Goal: Task Accomplishment & Management: Complete application form

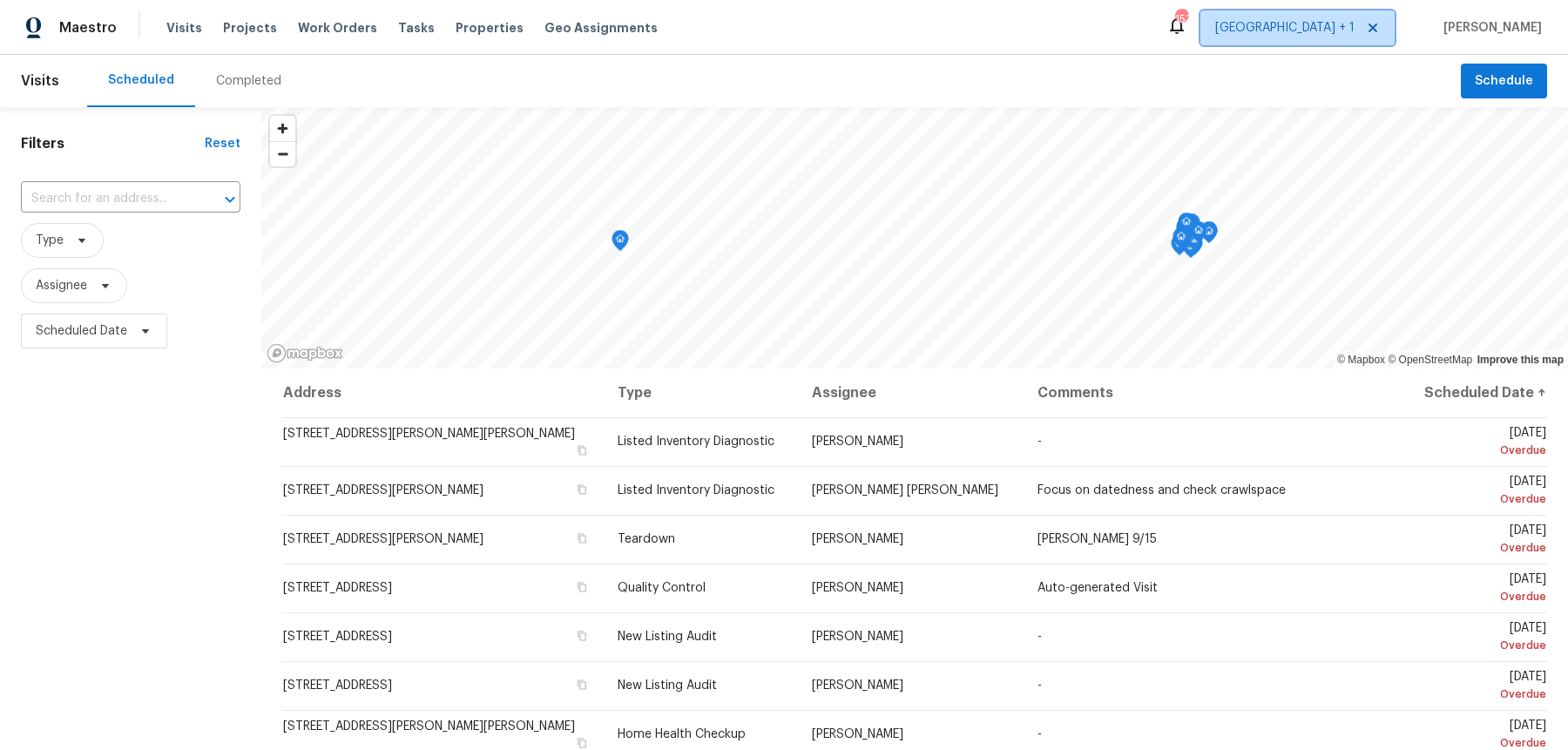
click at [1350, 24] on span "[GEOGRAPHIC_DATA] + 1" at bounding box center [1285, 27] width 139 height 17
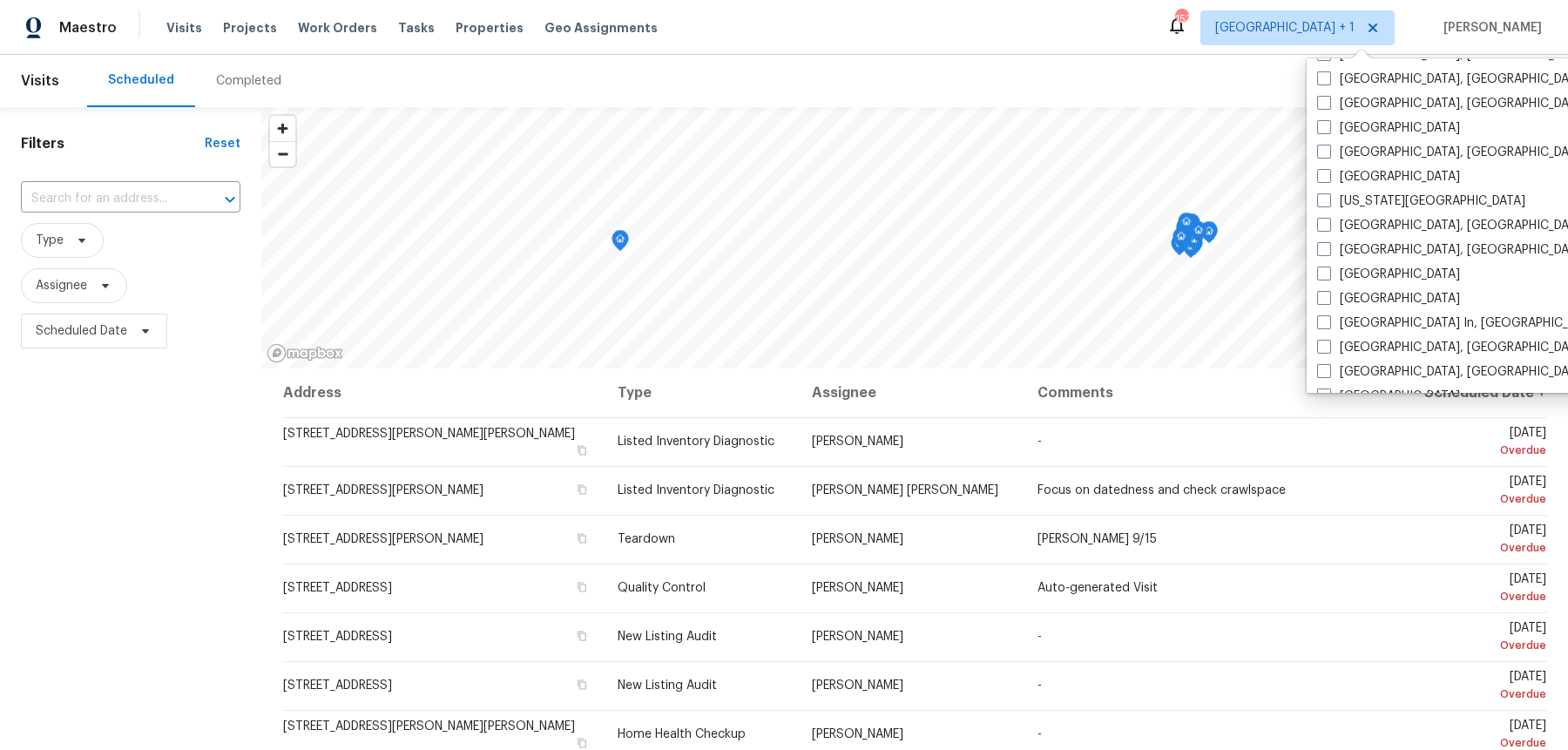
scroll to position [507, 0]
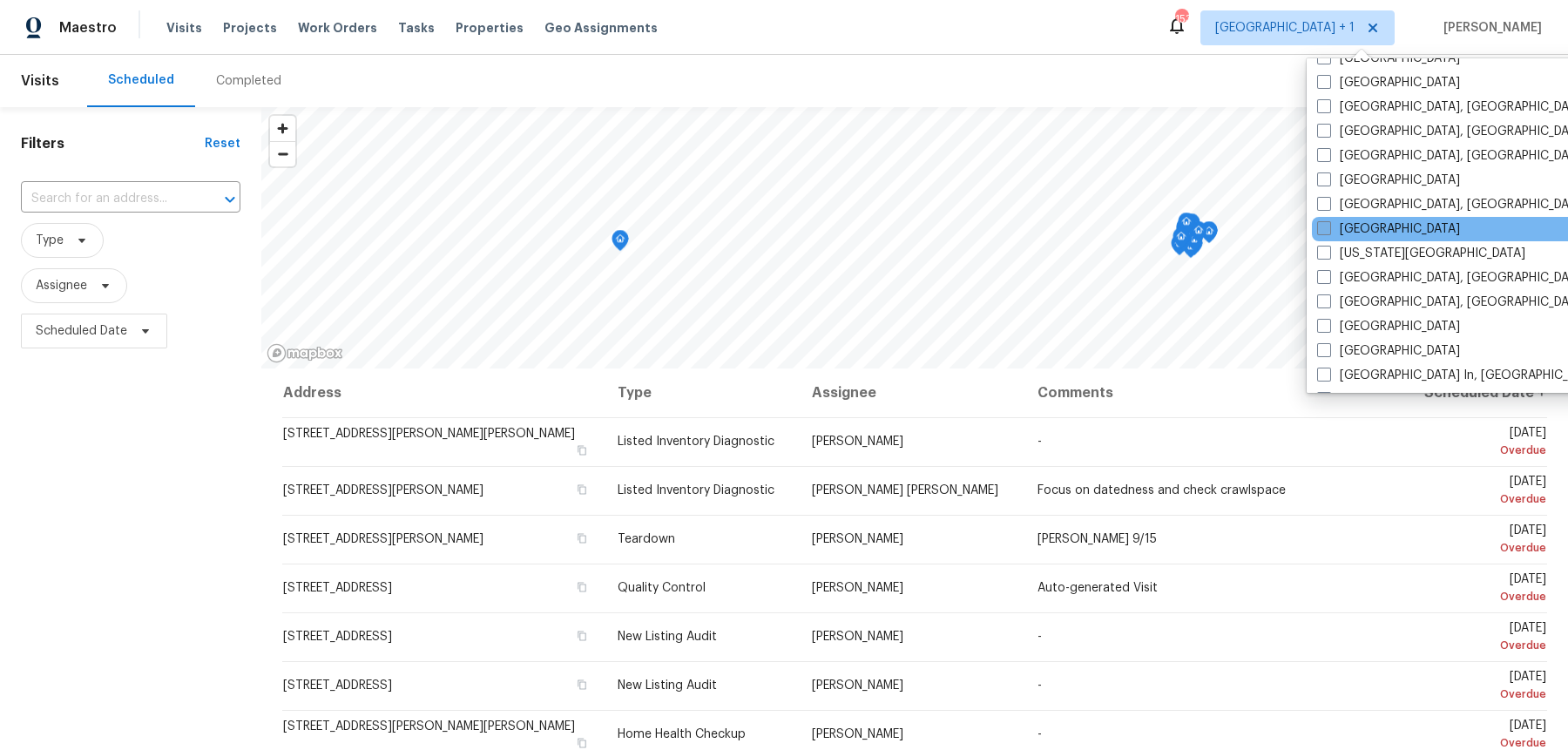
click at [1323, 222] on span at bounding box center [1323, 228] width 14 height 14
click at [1323, 222] on input "[GEOGRAPHIC_DATA]" at bounding box center [1323, 226] width 11 height 11
checkbox input "true"
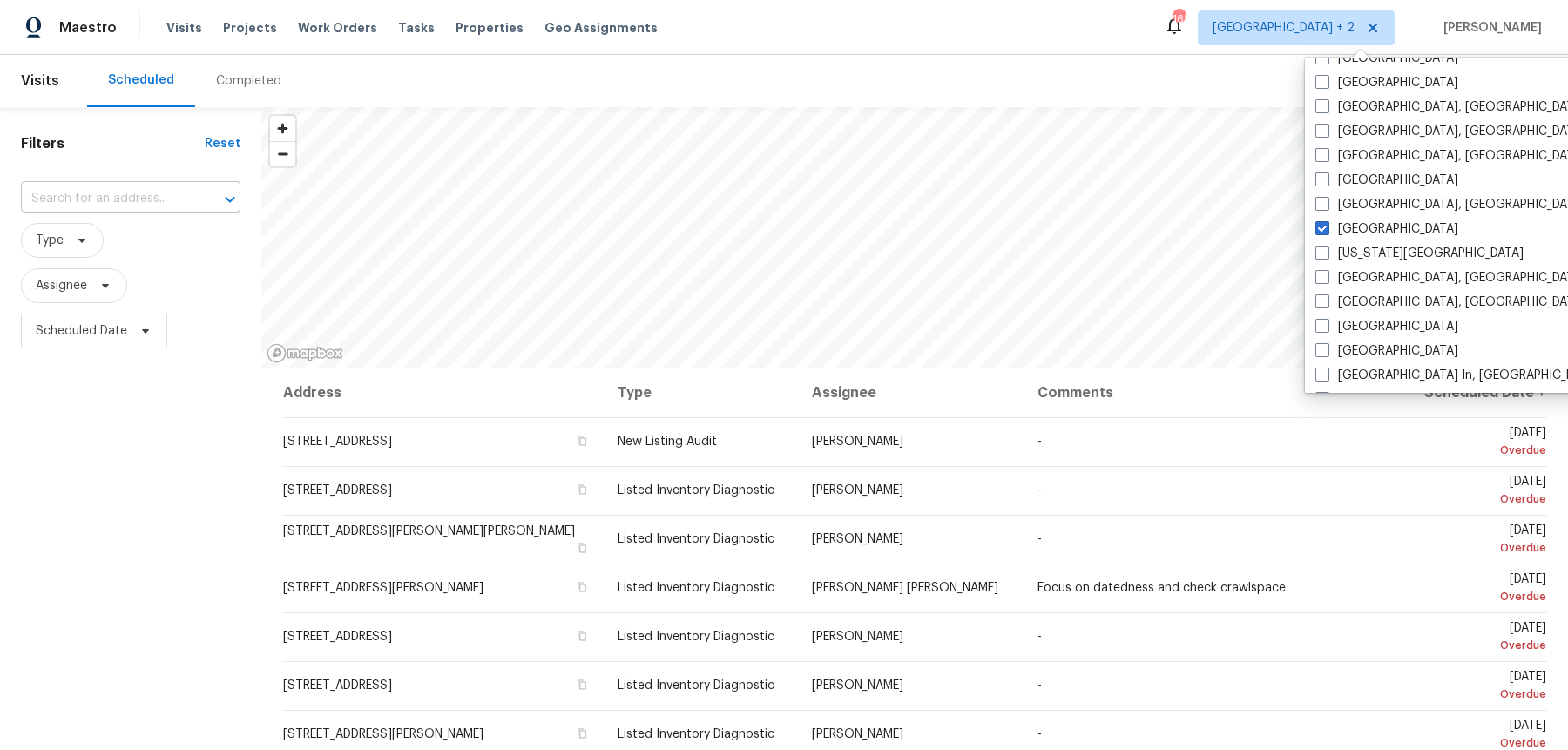
click at [171, 193] on input "text" at bounding box center [106, 199] width 170 height 27
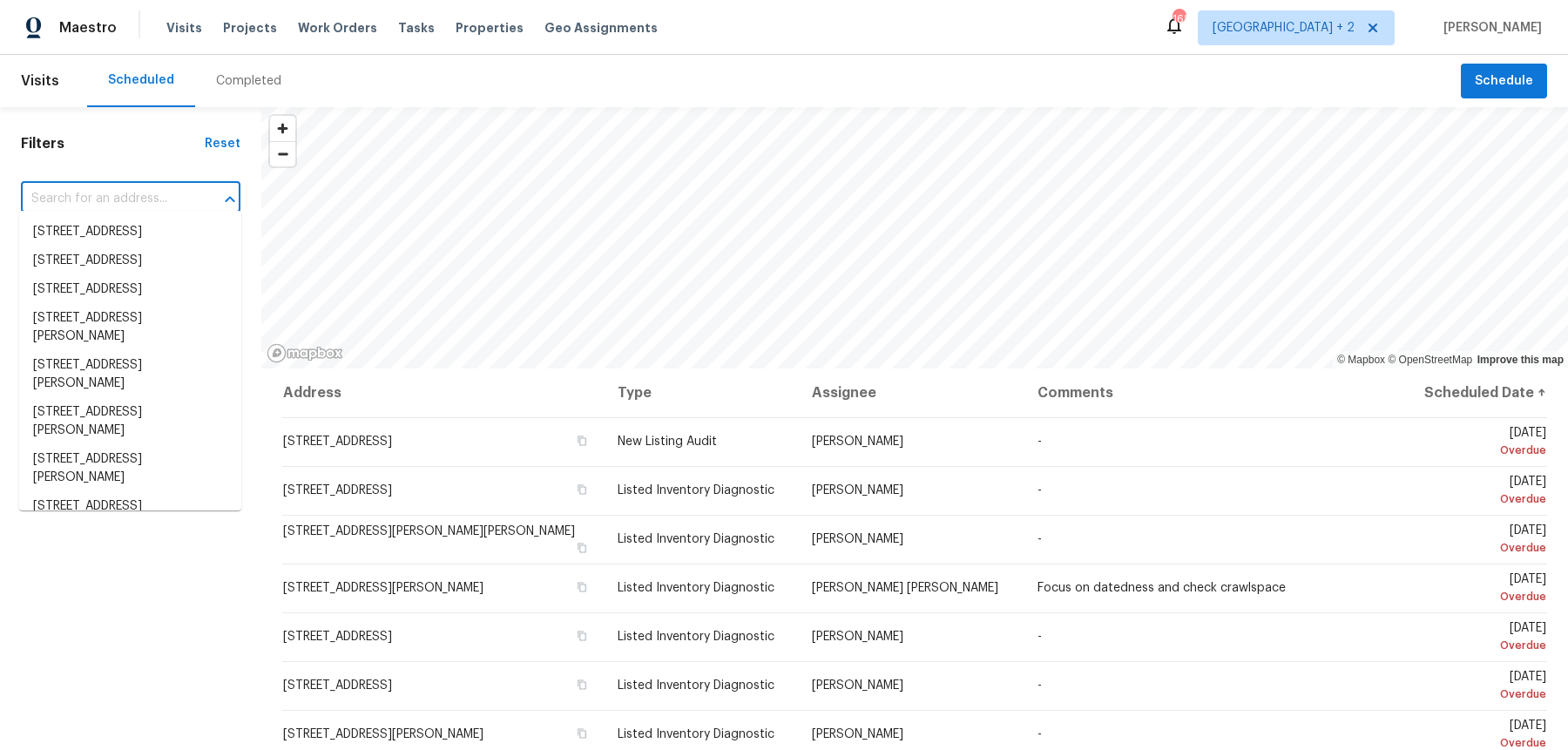
paste input "[STREET_ADDRESS]"
type input "[STREET_ADDRESS]"
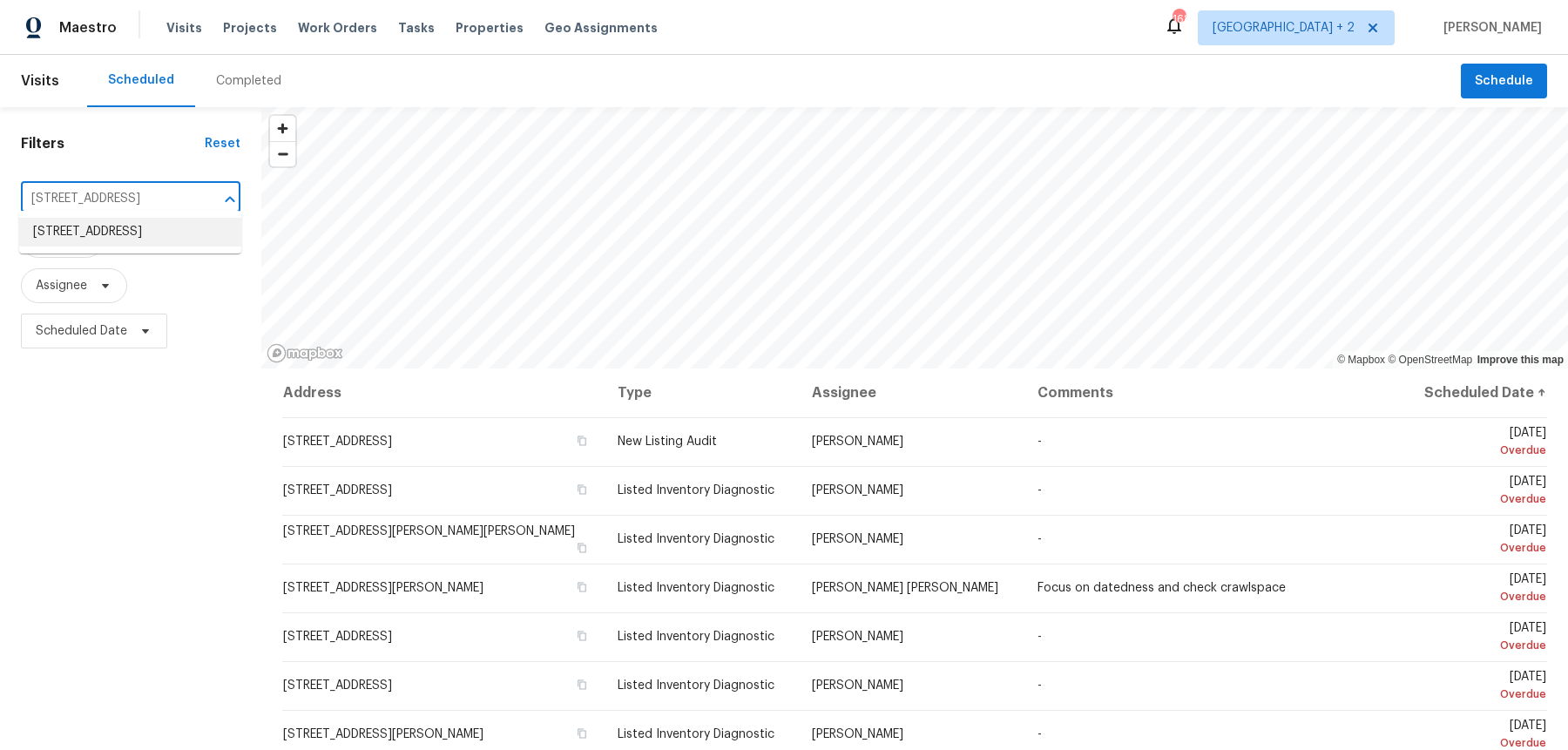
click at [142, 241] on li "[STREET_ADDRESS]" at bounding box center [130, 232] width 223 height 28
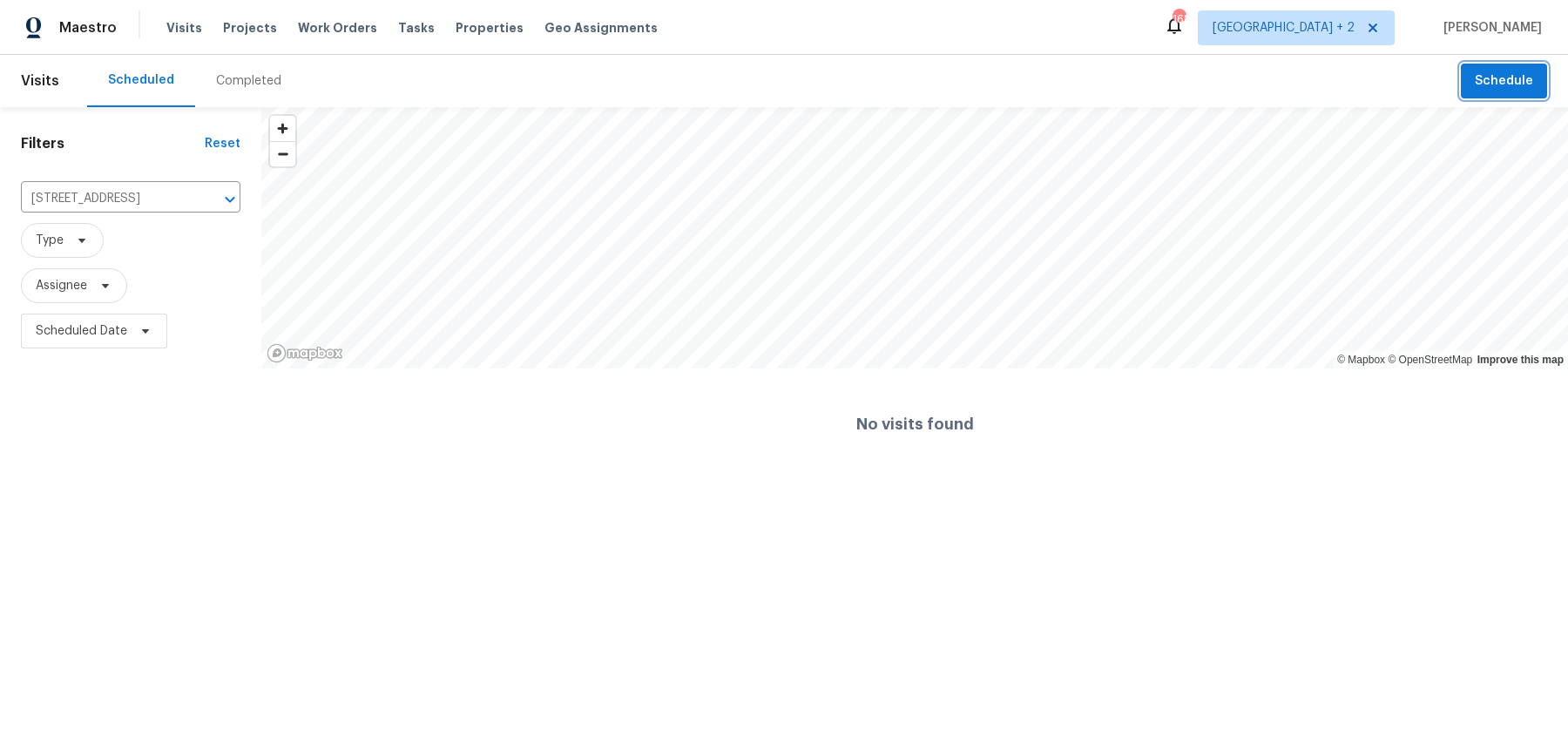
click at [1498, 90] on button "Schedule" at bounding box center [1504, 81] width 86 height 36
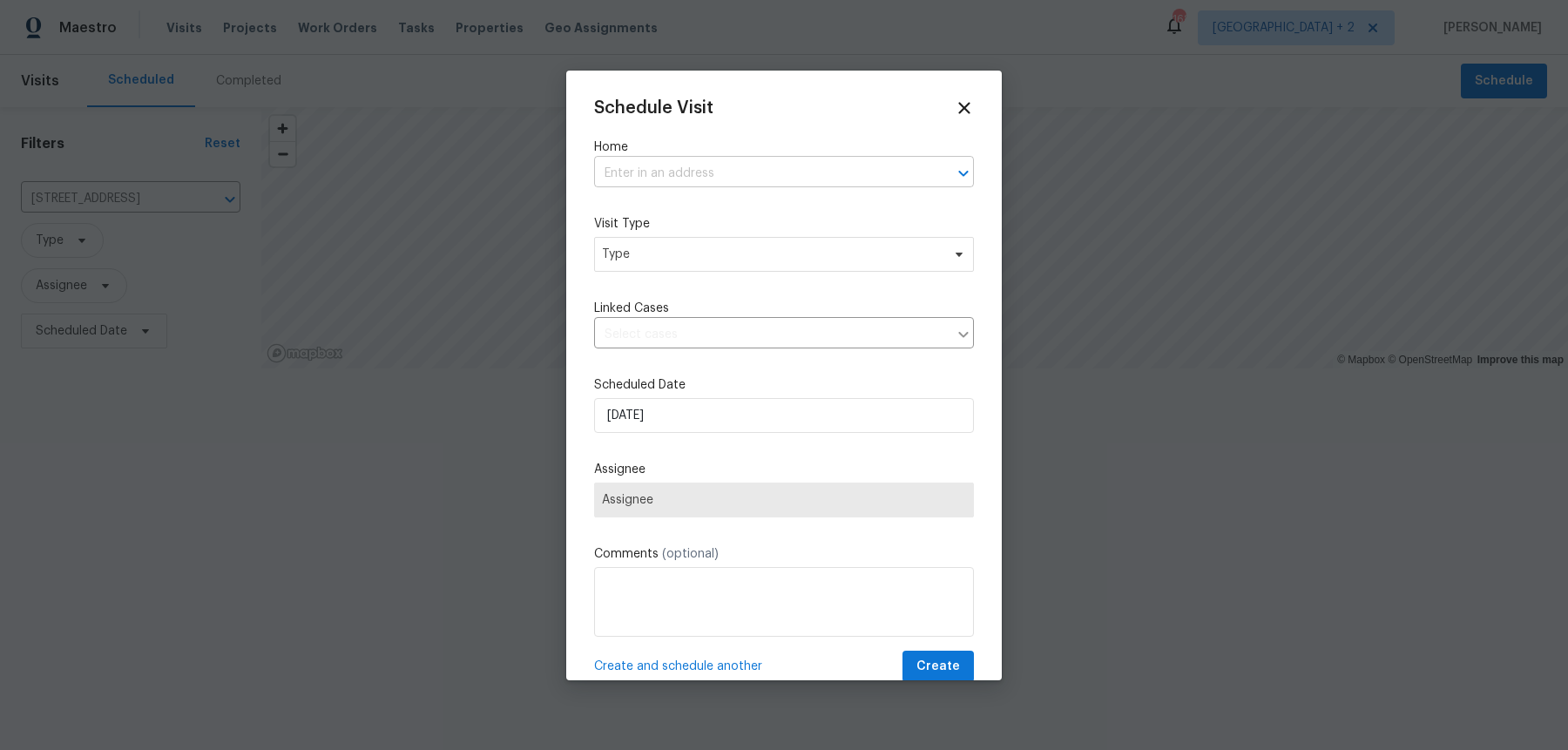
click at [741, 178] on input "text" at bounding box center [759, 173] width 331 height 27
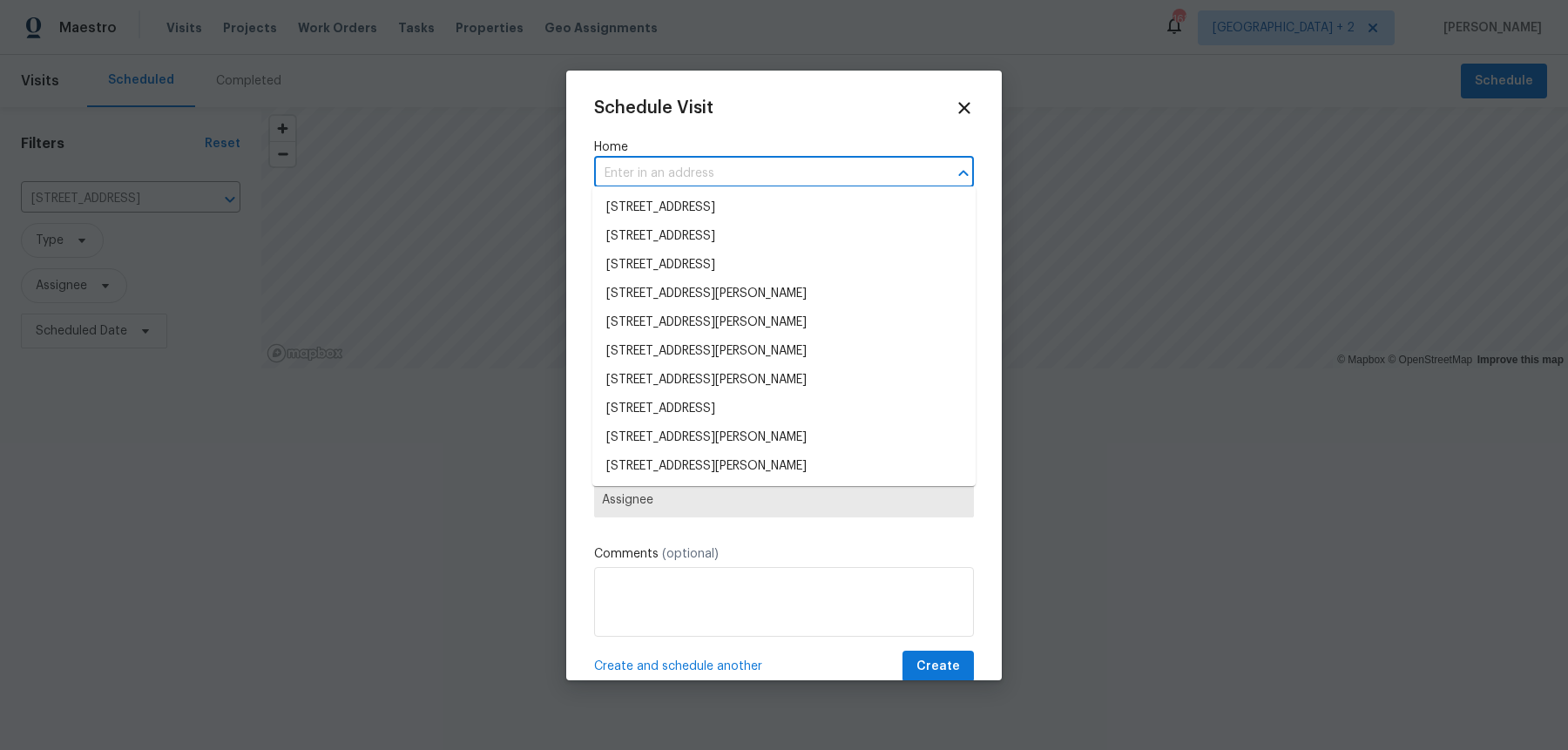
paste input "[STREET_ADDRESS]"
type input "[STREET_ADDRESS]"
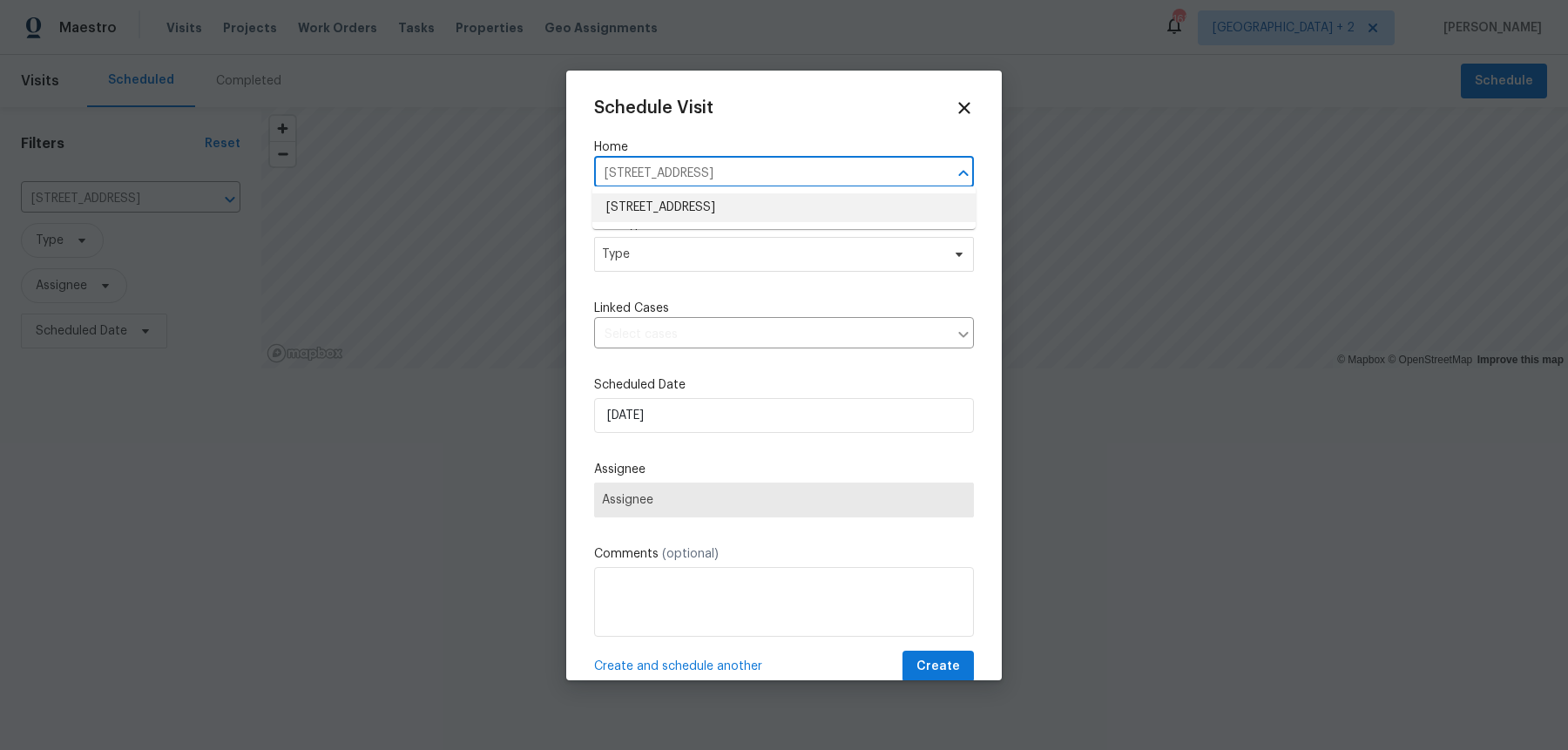
click at [703, 211] on li "[STREET_ADDRESS]" at bounding box center [784, 207] width 384 height 28
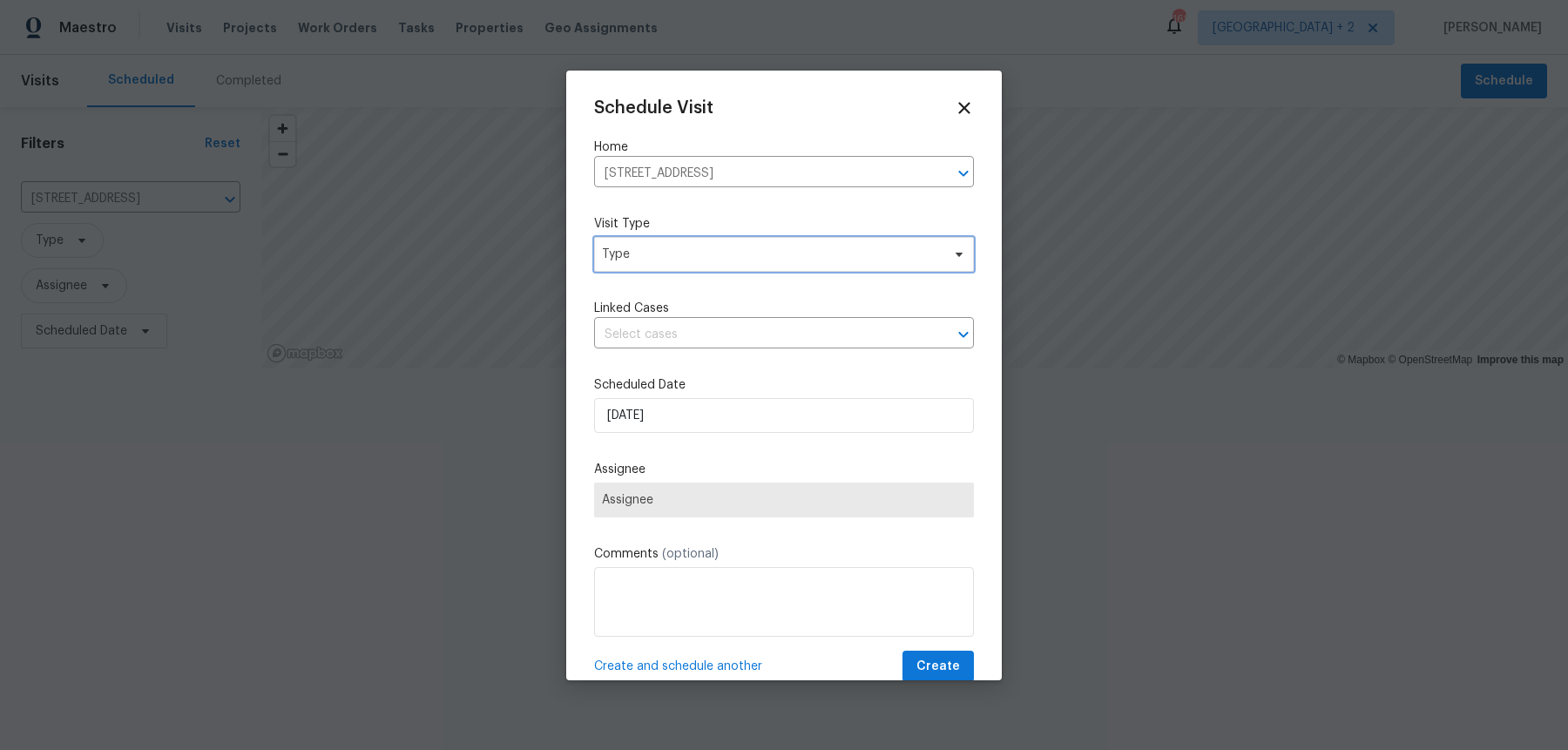
click at [666, 245] on span "Type" at bounding box center [771, 254] width 339 height 17
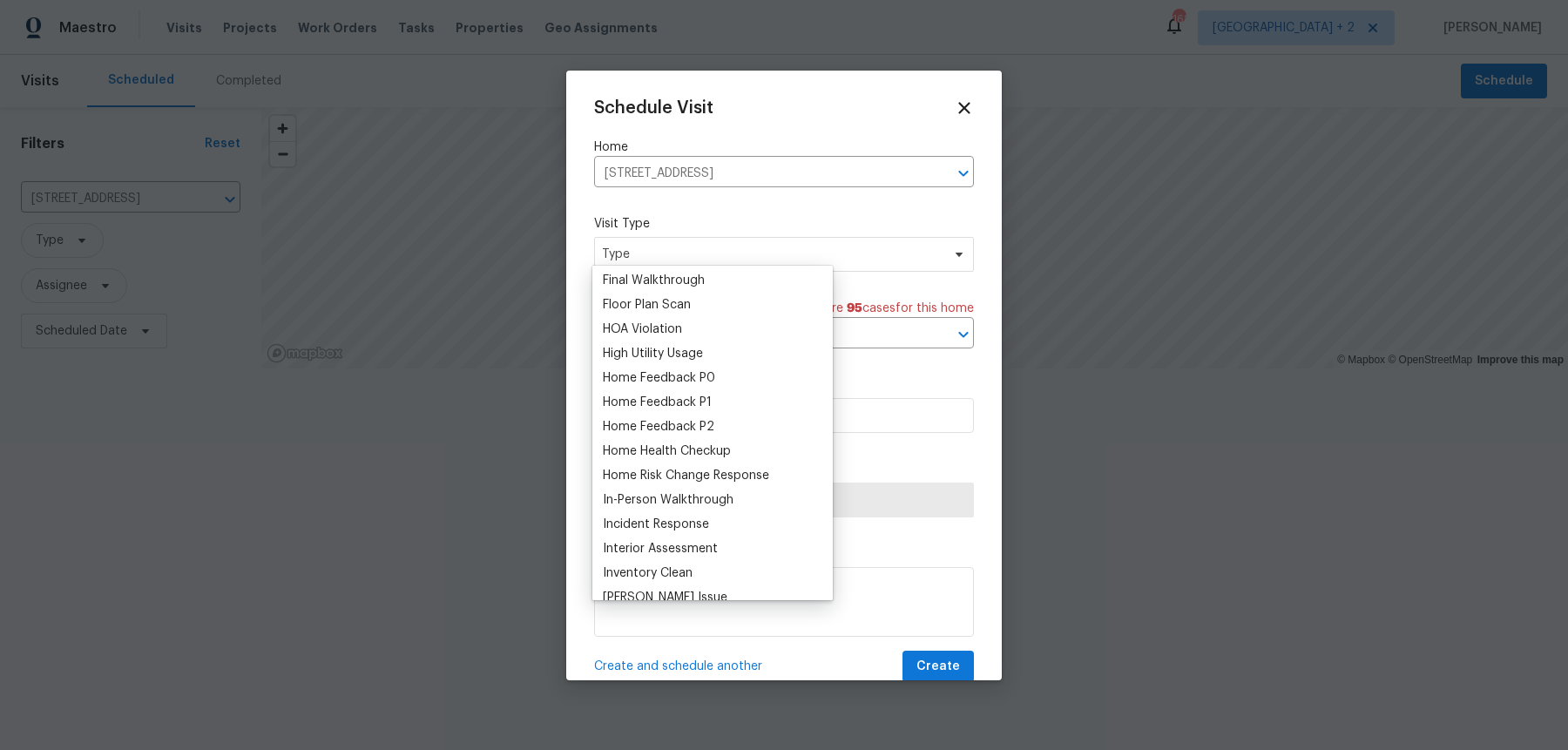
scroll to position [1442, 0]
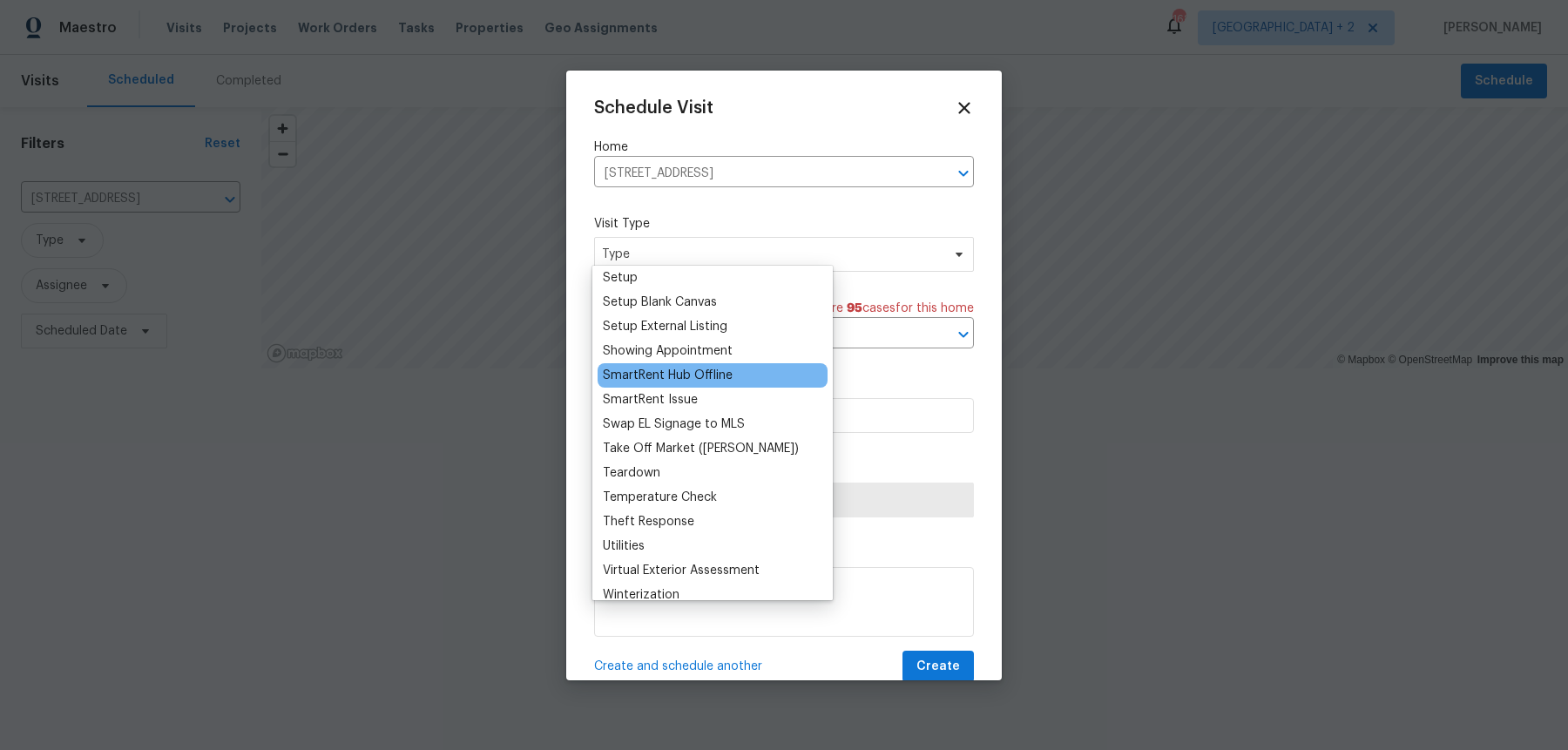
click at [685, 366] on div "SmartRent Hub Offline" at bounding box center [668, 375] width 130 height 17
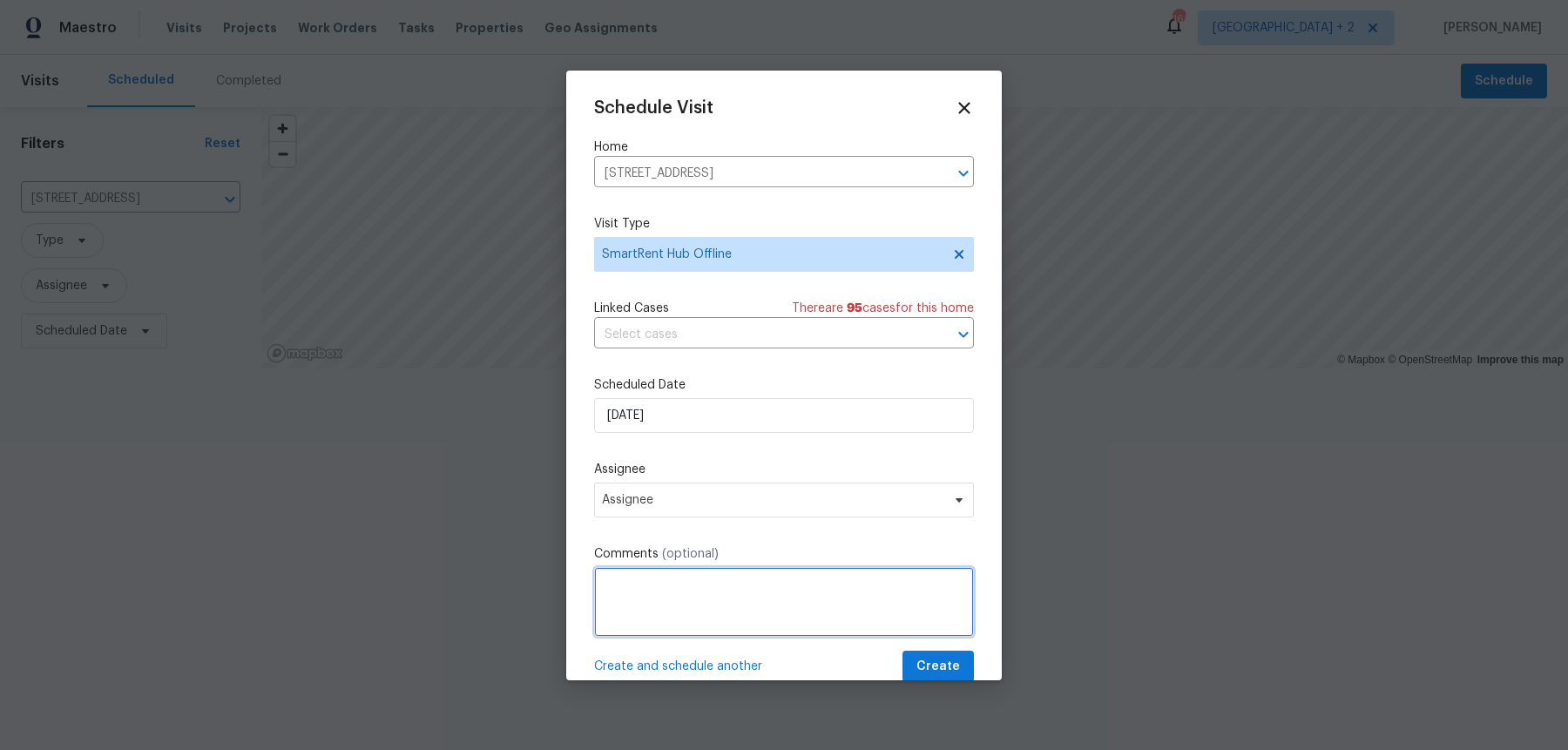
click at [690, 585] on textarea at bounding box center [784, 602] width 380 height 70
paste textarea "The hub is currently offline, Could you please go out to the home and make sure…"
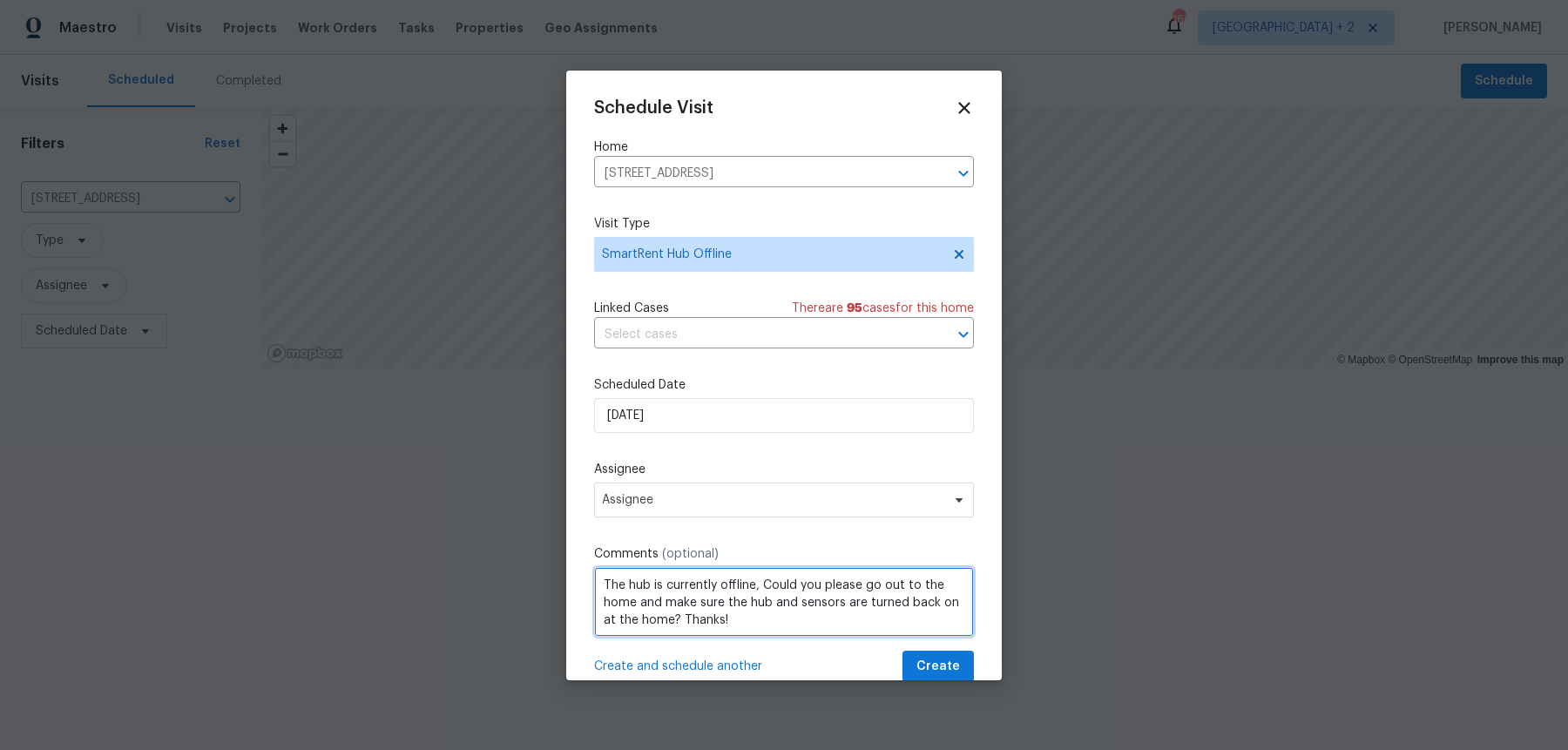
scroll to position [7, 0]
type textarea "The hub is currently offline, Could you please go out to the home and make sure…"
click at [679, 506] on div "Schedule Visit Home [STREET_ADDRESS] ​ Visit Type SmartRent Hub Offline Linked …" at bounding box center [784, 390] width 380 height 584
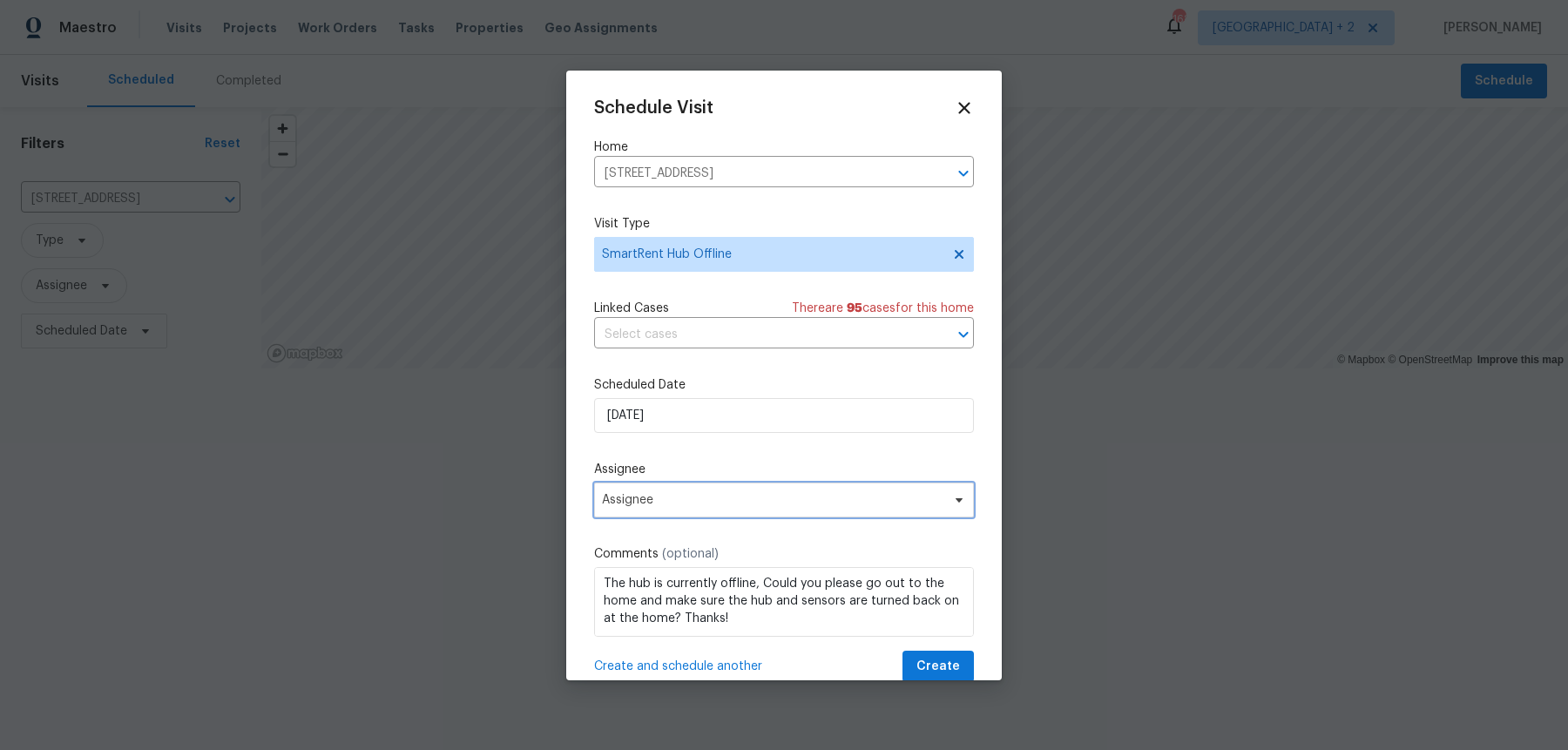
click at [679, 498] on span "Assignee" at bounding box center [784, 500] width 380 height 35
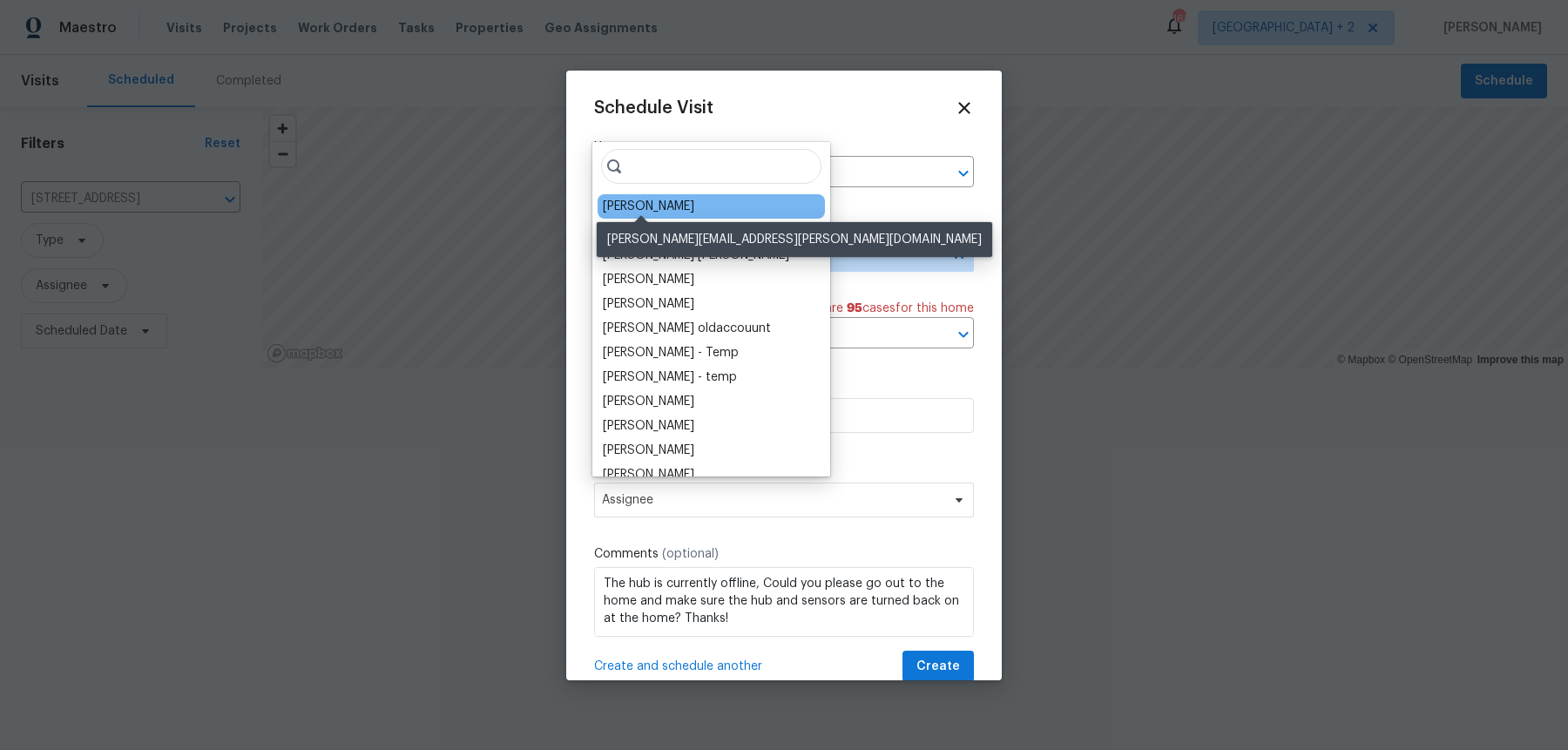
click at [660, 210] on div "[PERSON_NAME]" at bounding box center [648, 206] width 92 height 17
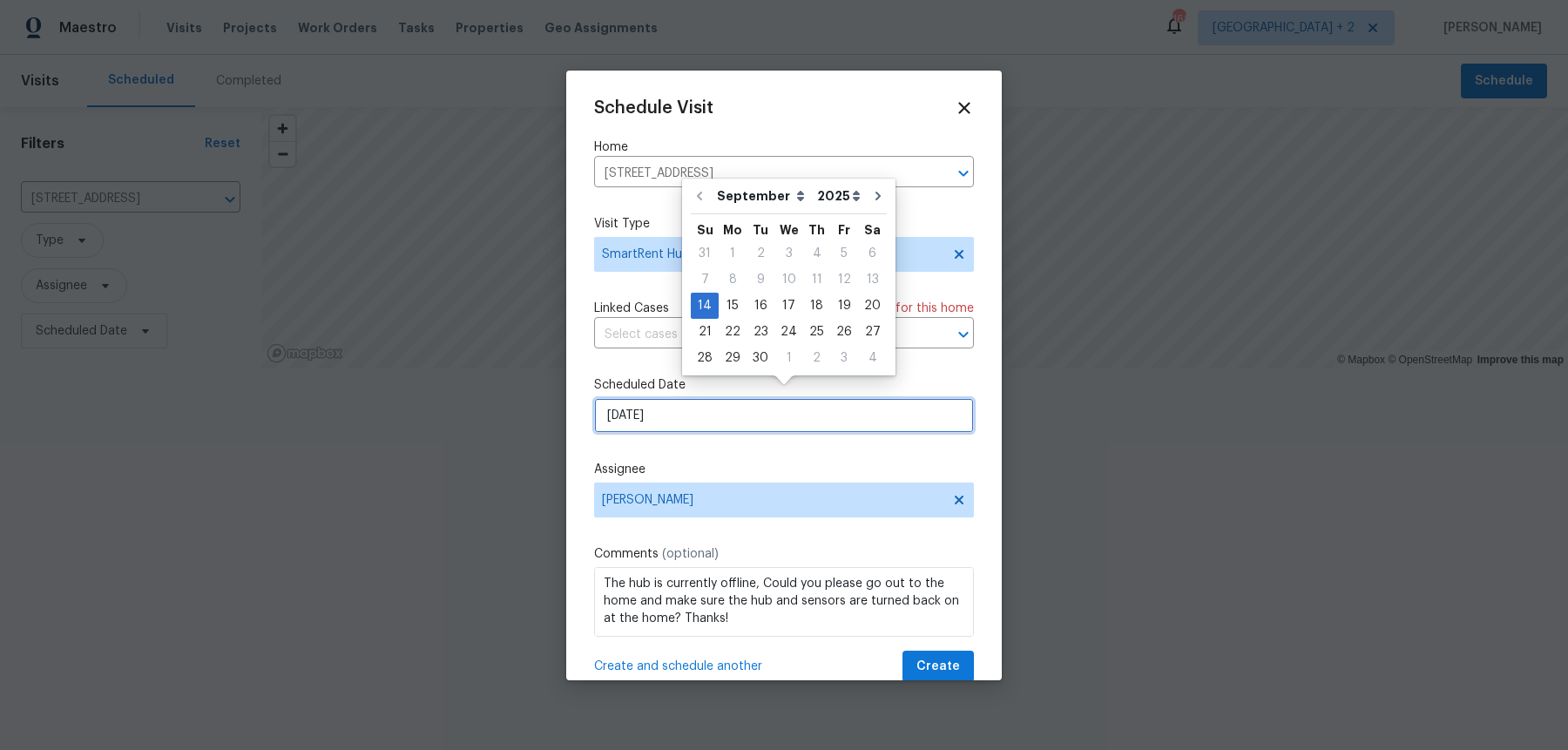
click at [727, 406] on input "[DATE]" at bounding box center [784, 416] width 380 height 35
click at [724, 310] on div "15" at bounding box center [733, 306] width 27 height 25
type input "[DATE]"
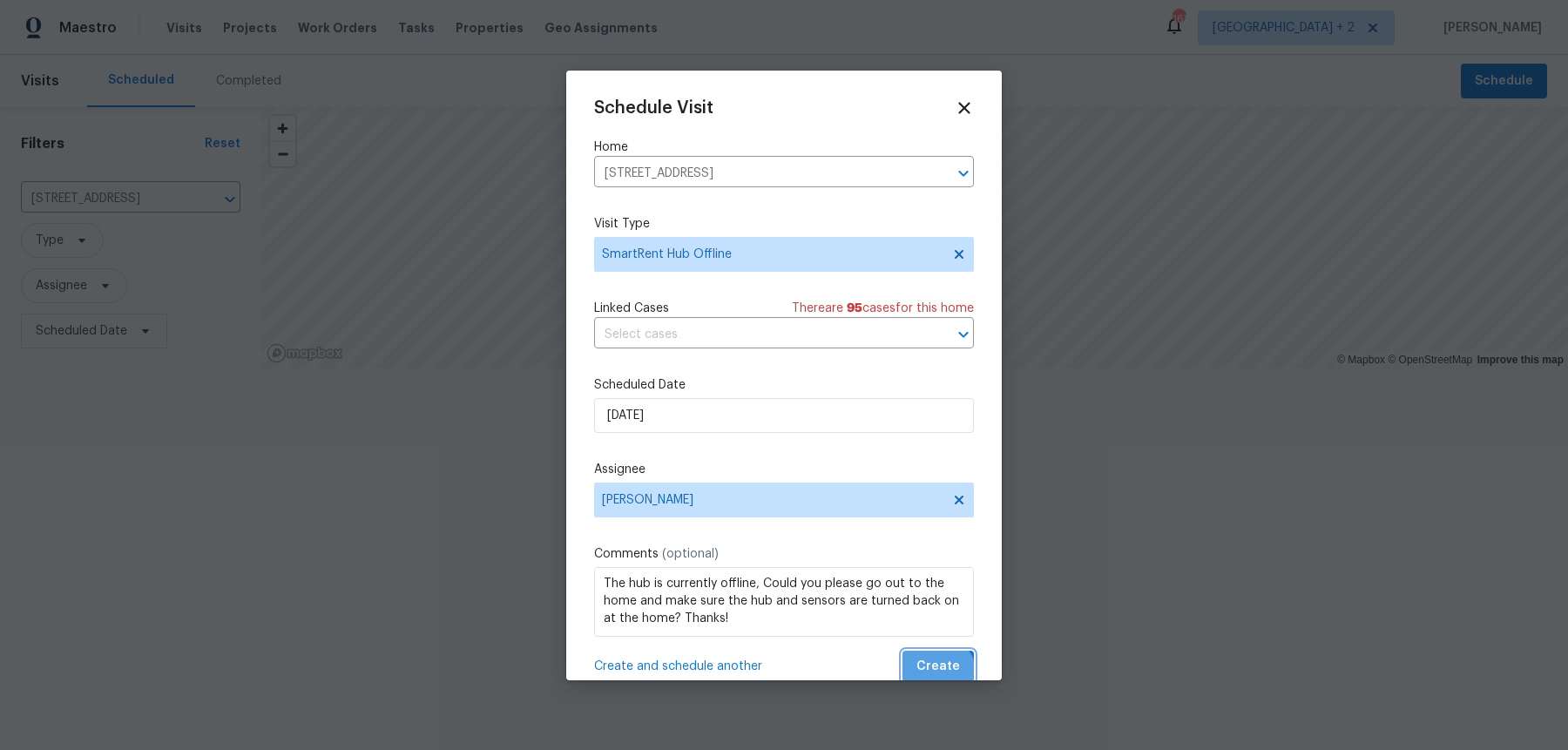
click at [940, 661] on button "Create" at bounding box center [938, 667] width 71 height 32
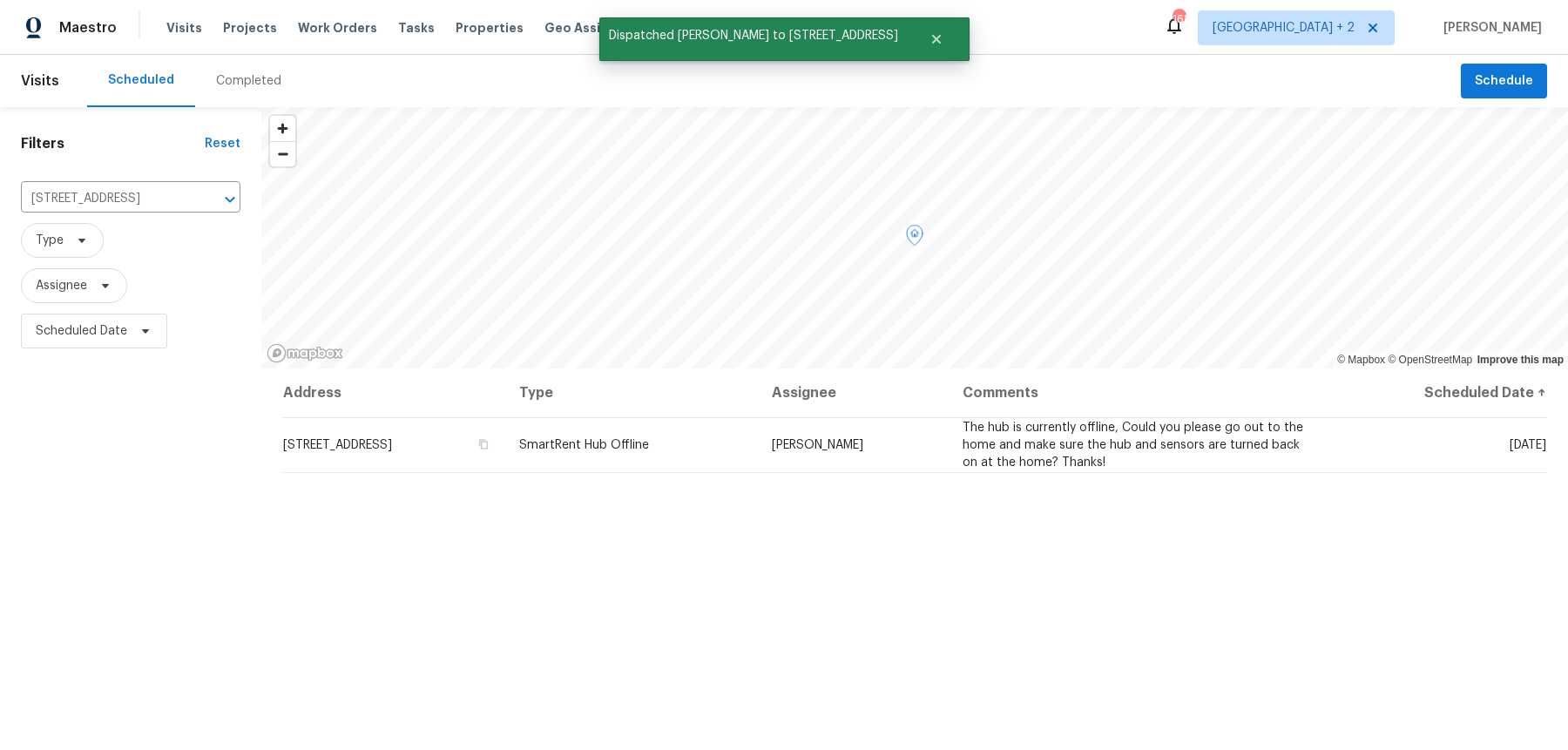
click at [600, 476] on div "Address Type Assignee Comments Scheduled Date ↑ [STREET_ADDRESS] SmartRent Hub …" at bounding box center [914, 668] width 1307 height 600
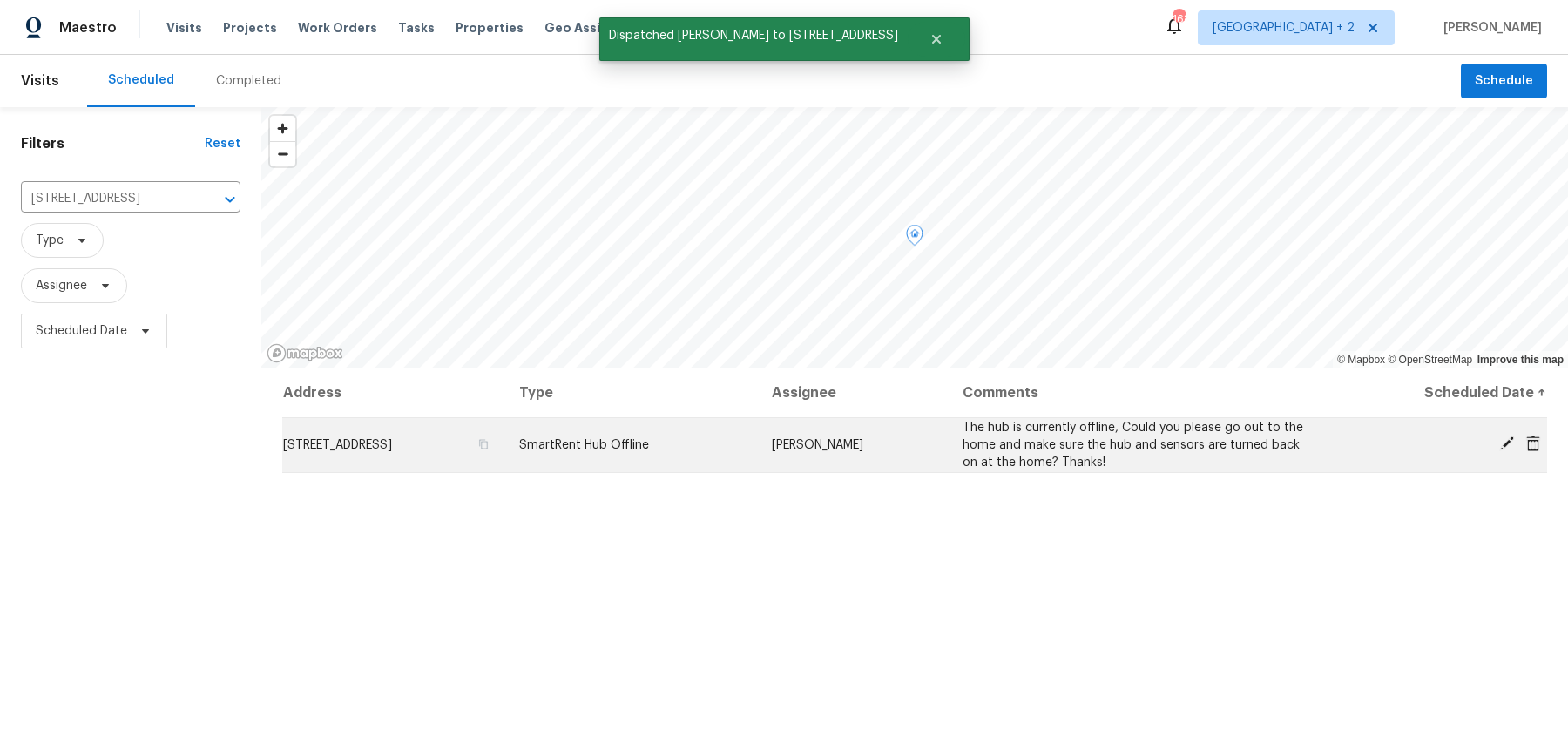
click at [649, 439] on span "SmartRent Hub Offline" at bounding box center [584, 444] width 130 height 12
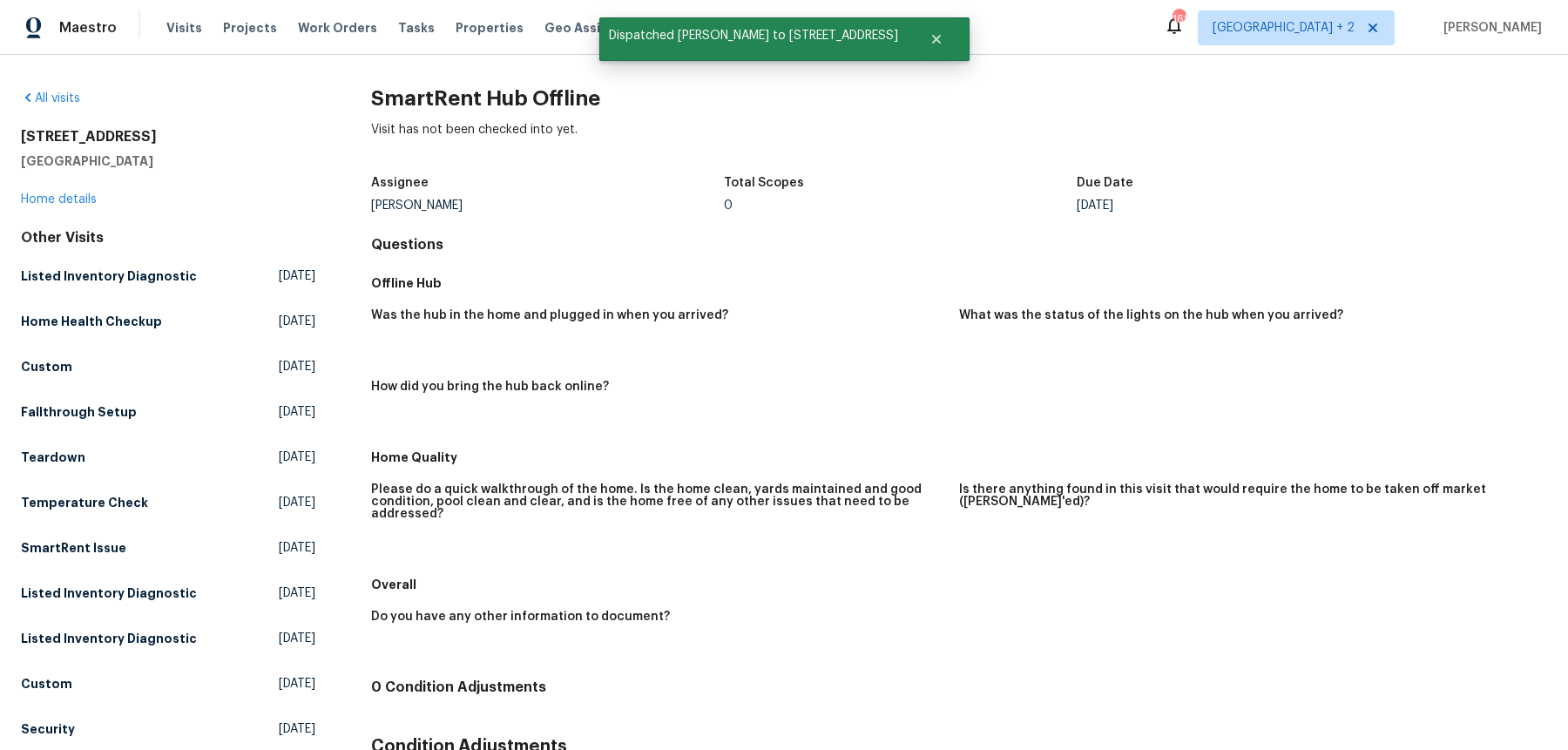
click at [506, 86] on div "All visits [STREET_ADDRESS] Home details Other Visits Listed Inventory Diagnost…" at bounding box center [784, 402] width 1568 height 695
copy h2 "SmartRent Hub Offline"
